Goal: Find specific page/section: Find specific page/section

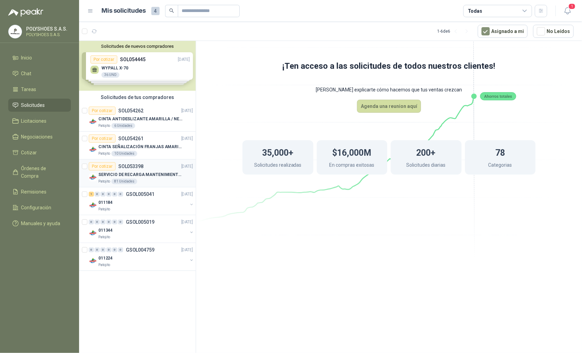
click at [148, 174] on p "SERVICIO DE RECARGA MANTENIMIENTO Y PRESTAMOS DE EXTINTORES" at bounding box center [141, 175] width 86 height 7
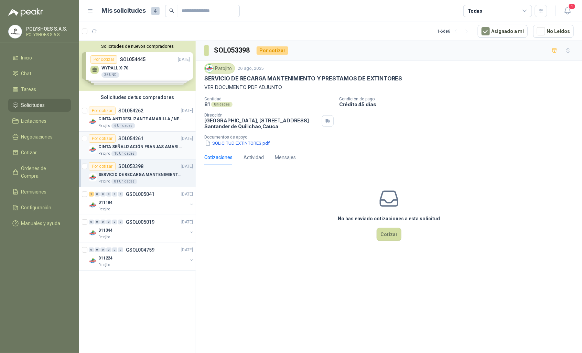
click at [124, 143] on div "CINTA SEÑALIZACIÓN FRANJAS AMARILLAS NEGRA" at bounding box center [145, 147] width 95 height 8
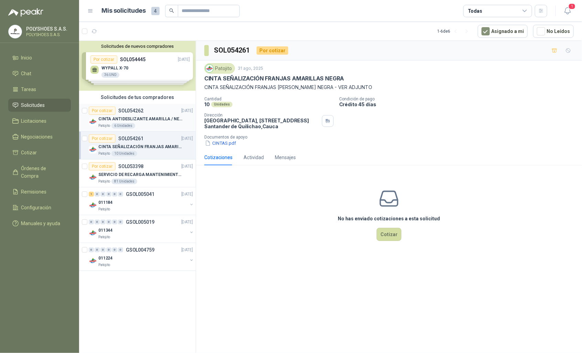
click at [128, 118] on p "CINTA ANTIDESLIZANTE AMARILLA / NEGRA" at bounding box center [141, 119] width 86 height 7
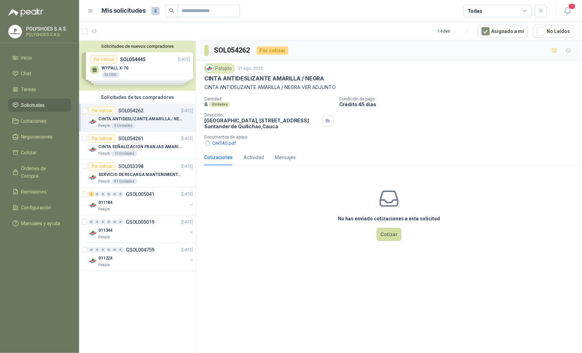
click at [122, 64] on div "Solicitudes de nuevos compradores Por cotizar SOL054445 [DATE] WYPALL X-70 36 U…" at bounding box center [137, 66] width 117 height 50
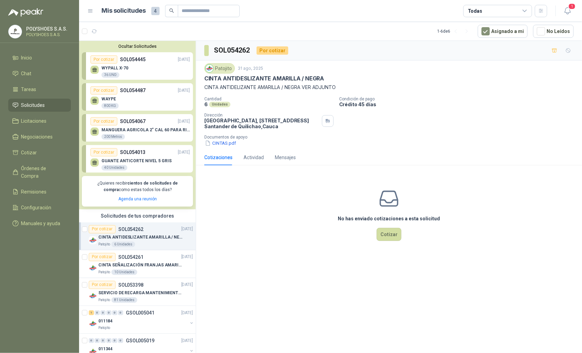
click at [142, 155] on p "SOL054013" at bounding box center [132, 153] width 25 height 8
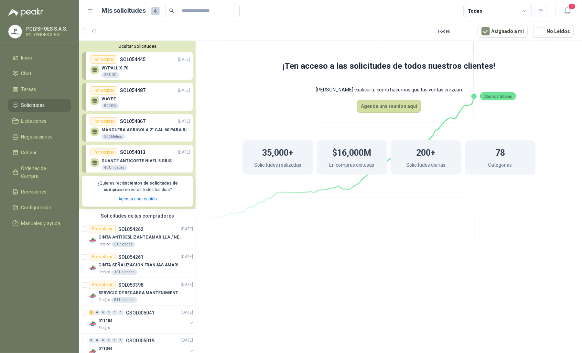
click at [127, 74] on div "WYPALL X-70 36 UND" at bounding box center [115, 72] width 27 height 12
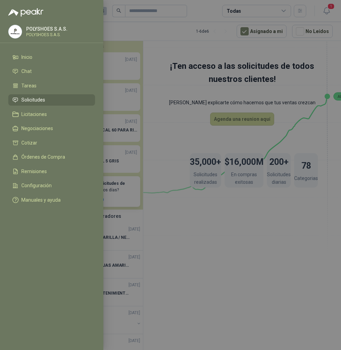
click at [148, 38] on div at bounding box center [170, 175] width 341 height 350
